Goal: Communication & Community: Ask a question

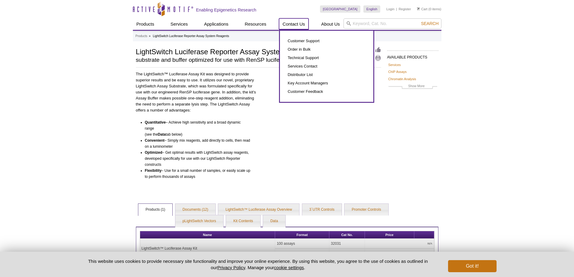
click at [279, 18] on link "Contact Us" at bounding box center [294, 23] width 30 height 11
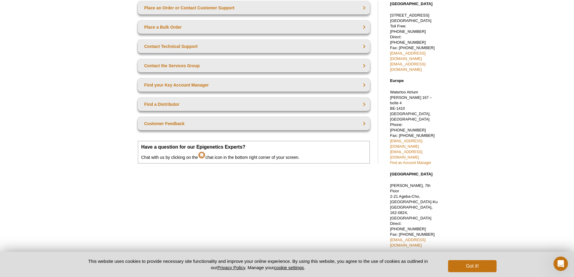
scroll to position [80, 0]
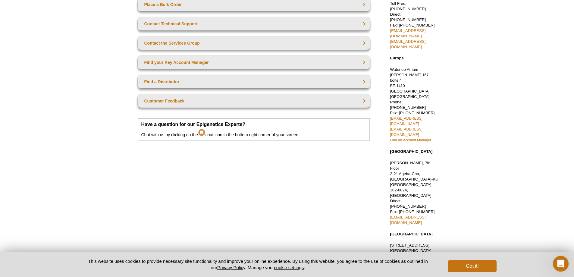
click at [556, 264] on icon "Open Intercom Messenger" at bounding box center [560, 263] width 10 height 10
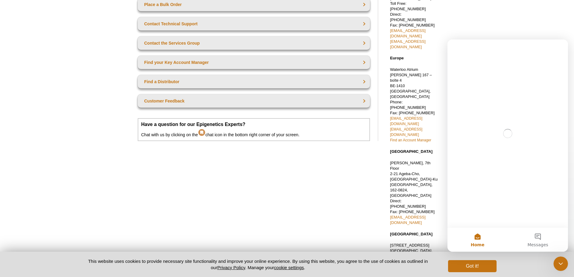
scroll to position [0, 0]
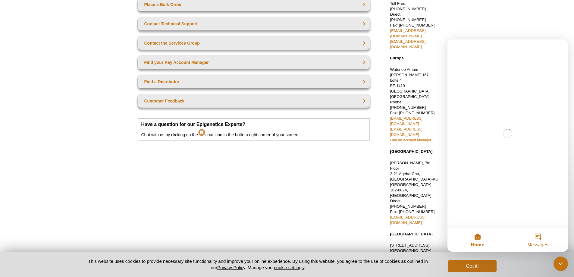
click at [536, 241] on button "Messages" at bounding box center [537, 239] width 60 height 24
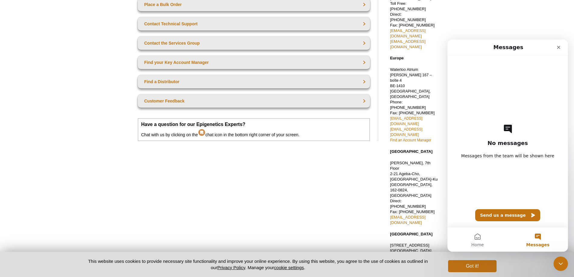
click at [508, 226] on div "No messages Messages from the team will be shown here Send us a message" at bounding box center [507, 141] width 99 height 172
click at [512, 220] on button "Send us a message" at bounding box center [507, 215] width 65 height 12
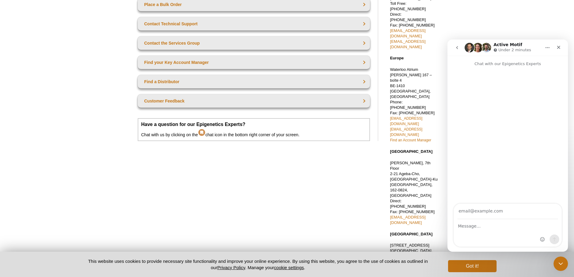
click at [499, 235] on div "Intercom messenger" at bounding box center [508, 232] width 108 height 27
click at [499, 233] on div "Intercom messenger" at bounding box center [508, 232] width 108 height 27
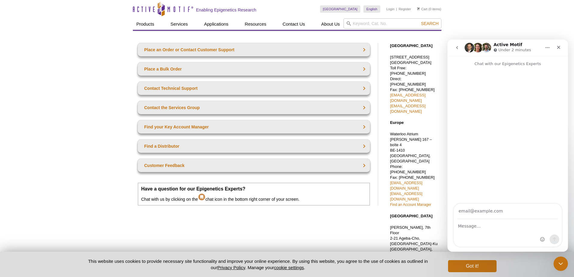
click at [514, 240] on div "Intercom messenger" at bounding box center [508, 232] width 108 height 27
drag, startPoint x: 496, startPoint y: 216, endPoint x: 500, endPoint y: 214, distance: 4.4
click at [496, 216] on input "Your email" at bounding box center [507, 211] width 101 height 15
click at [501, 217] on input "Your email" at bounding box center [507, 211] width 101 height 15
type input "[EMAIL_ADDRESS][DOMAIN_NAME]"
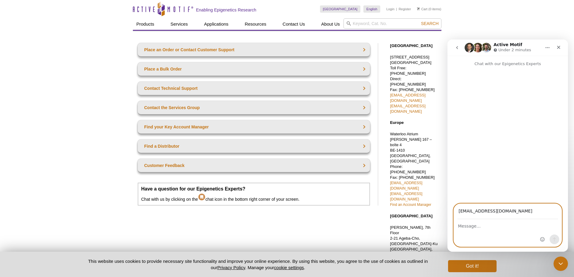
paste textarea "First impressions only happen once, and a dirty space is sure to send the wrong…"
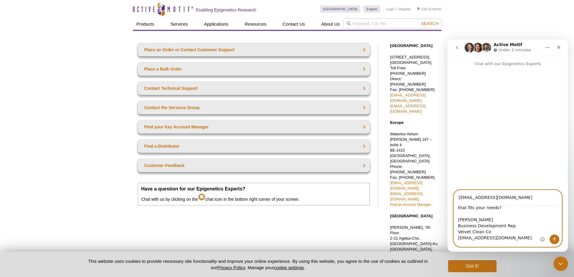
type textarea "First impressions only happen once, and a dirty space is sure to send the wrong…"
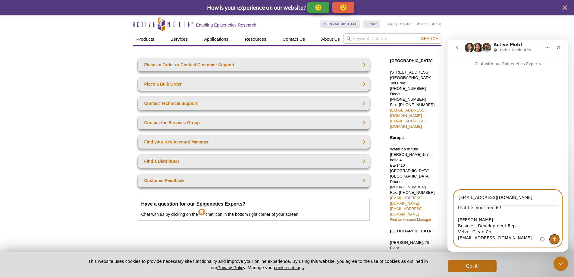
click button "Send a message…" at bounding box center [554, 239] width 10 height 10
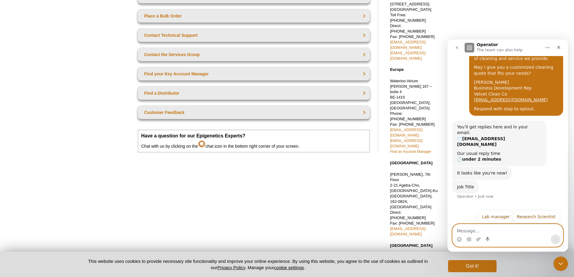
scroll to position [80, 0]
